Goal: Task Accomplishment & Management: Manage account settings

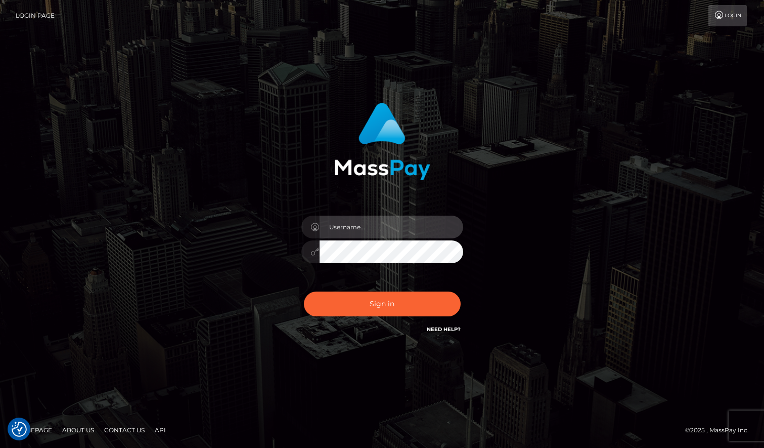
click at [379, 225] on input "text" at bounding box center [392, 226] width 144 height 23
type input "Sameer.megabonanza"
click at [304, 291] on button "Sign in" at bounding box center [382, 303] width 157 height 25
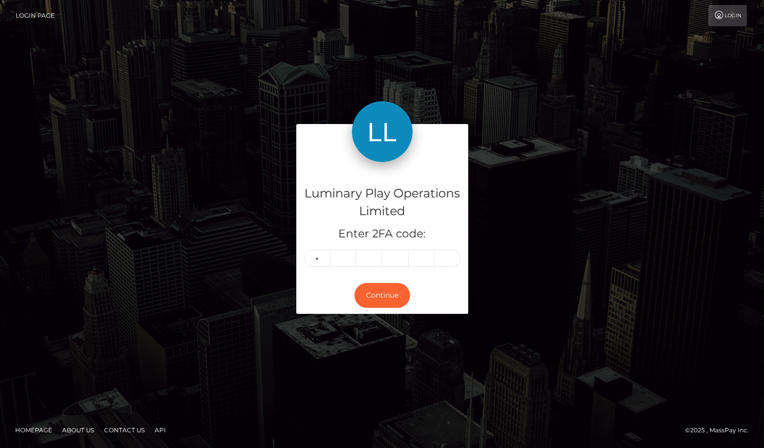
type input "7"
type input "0"
type input "8"
type input "1"
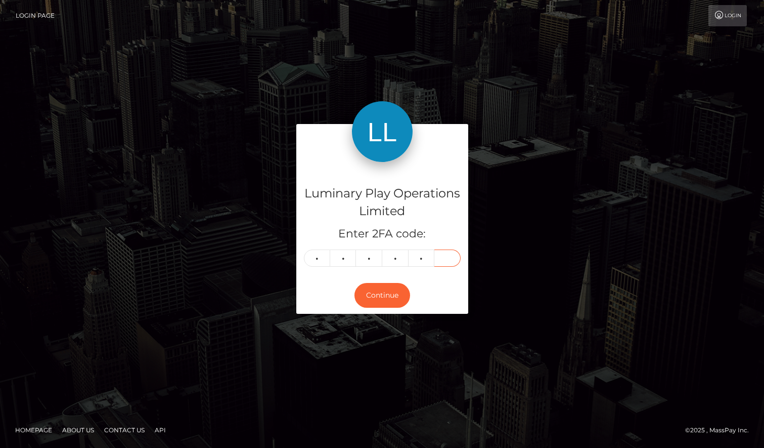
type input "7"
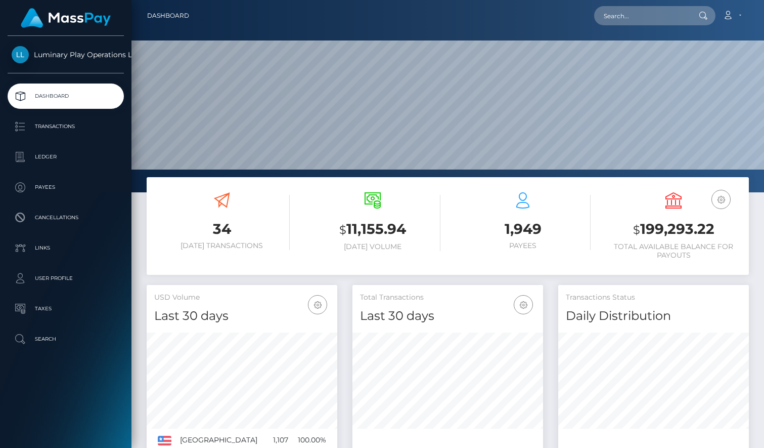
scroll to position [179, 191]
click at [691, 227] on h3 "$ 199,293.22" at bounding box center [674, 229] width 136 height 21
copy h3 "199,293.22"
